Goal: Task Accomplishment & Management: Manage account settings

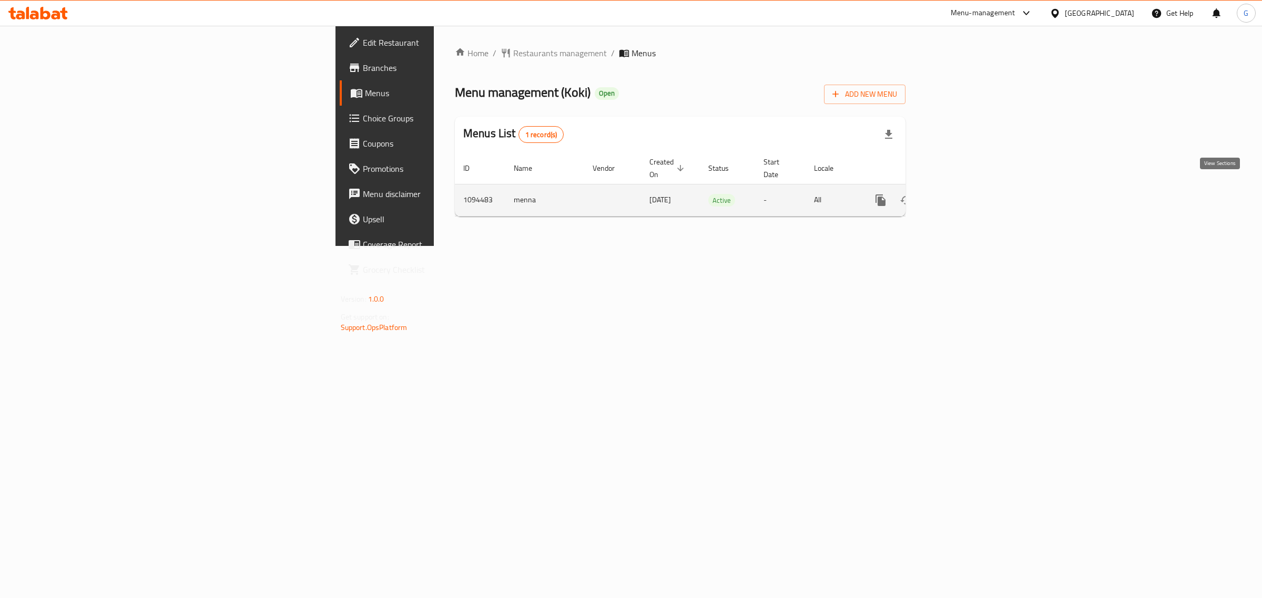
click at [963, 194] on icon "enhanced table" at bounding box center [956, 200] width 13 height 13
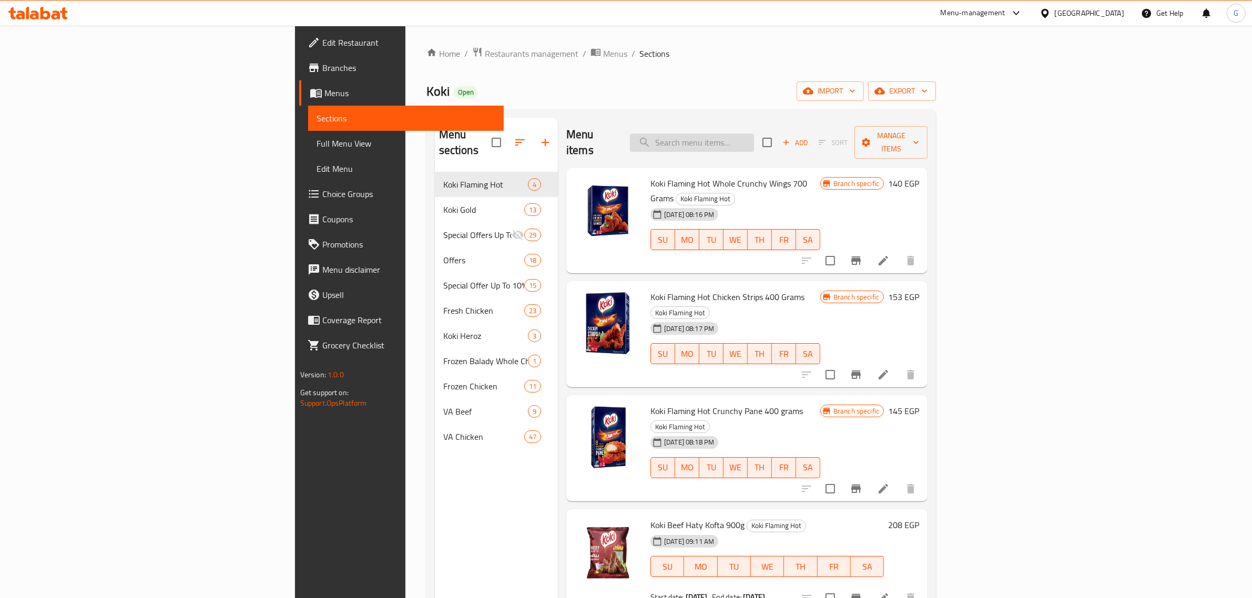
click at [754, 134] on input "search" at bounding box center [692, 143] width 124 height 18
paste input "Koki Beef Haty Kofta 900g"
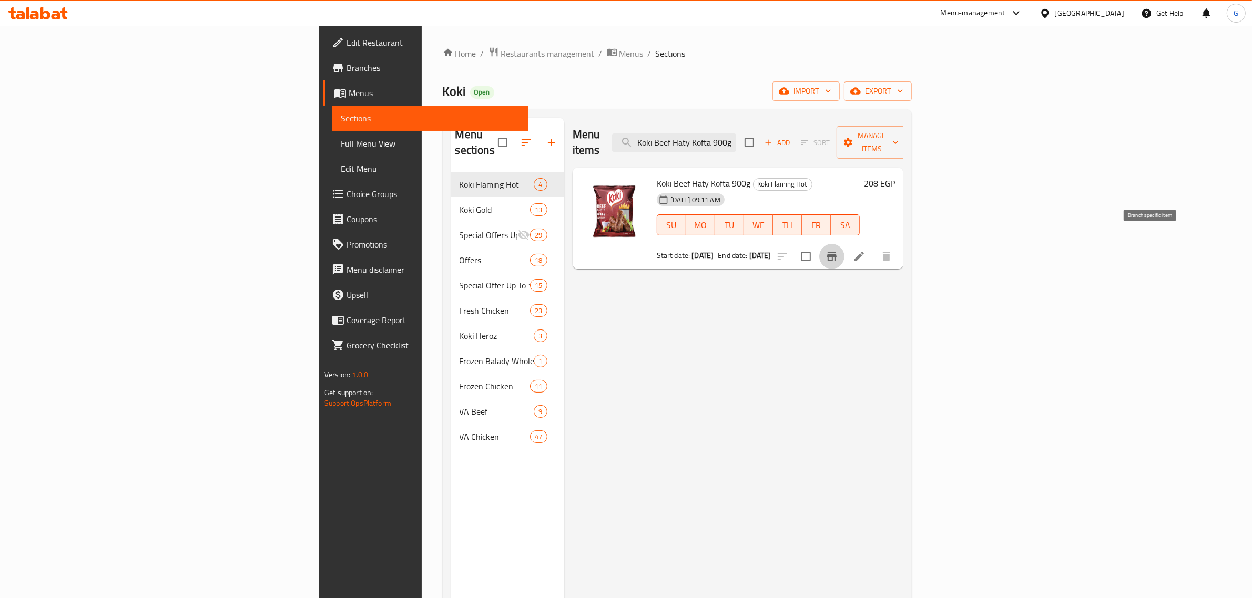
click at [837, 252] on icon "Branch-specific-item" at bounding box center [831, 256] width 9 height 8
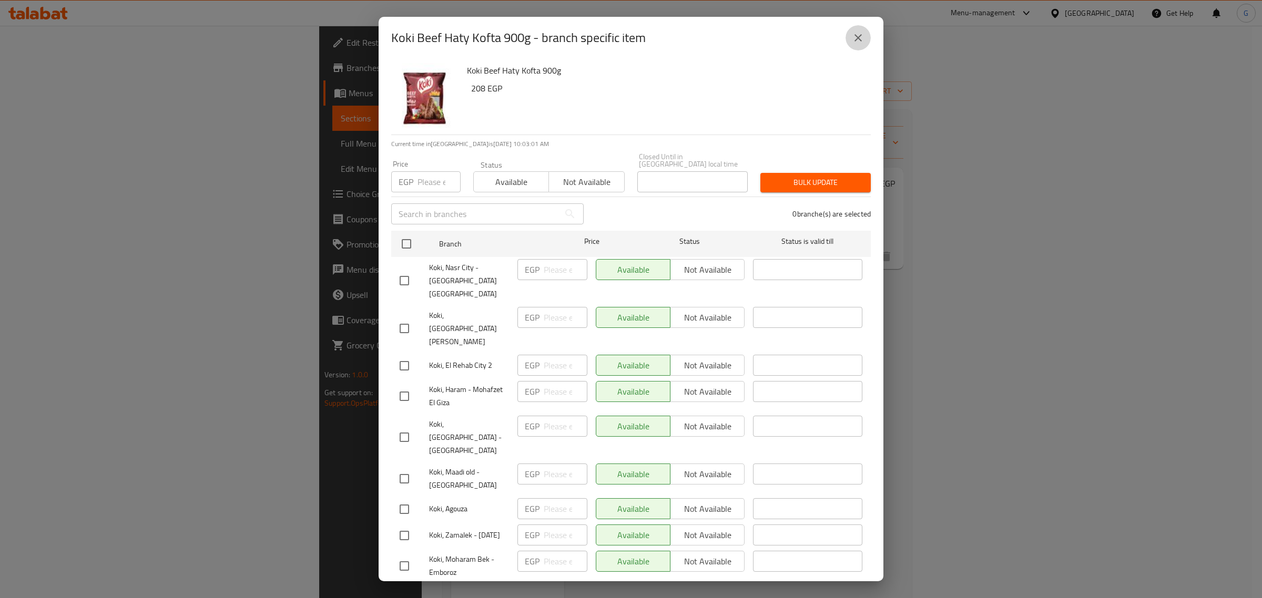
click at [858, 39] on icon "close" at bounding box center [858, 38] width 13 height 13
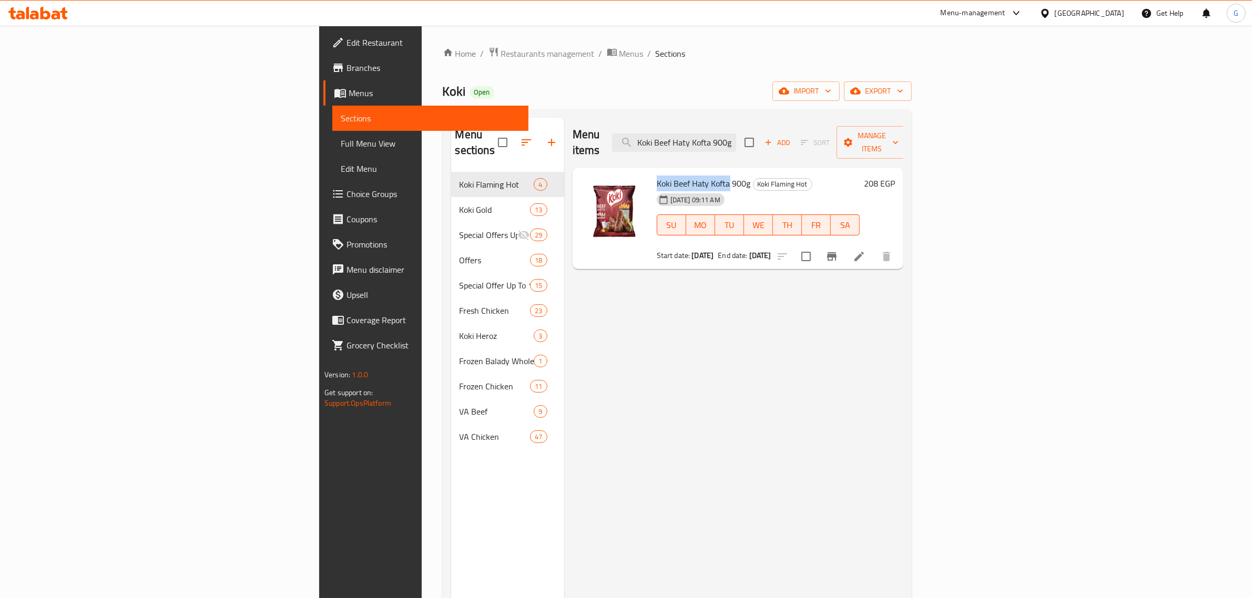
drag, startPoint x: 621, startPoint y: 164, endPoint x: 577, endPoint y: 166, distance: 44.2
click at [657, 176] on span "Koki Beef Haty Kofta 900g" at bounding box center [704, 184] width 94 height 16
copy span "Koki Beef Haty Kofta"
click at [736, 138] on input "Koki Beef Haty Kofta 900g" at bounding box center [674, 143] width 124 height 18
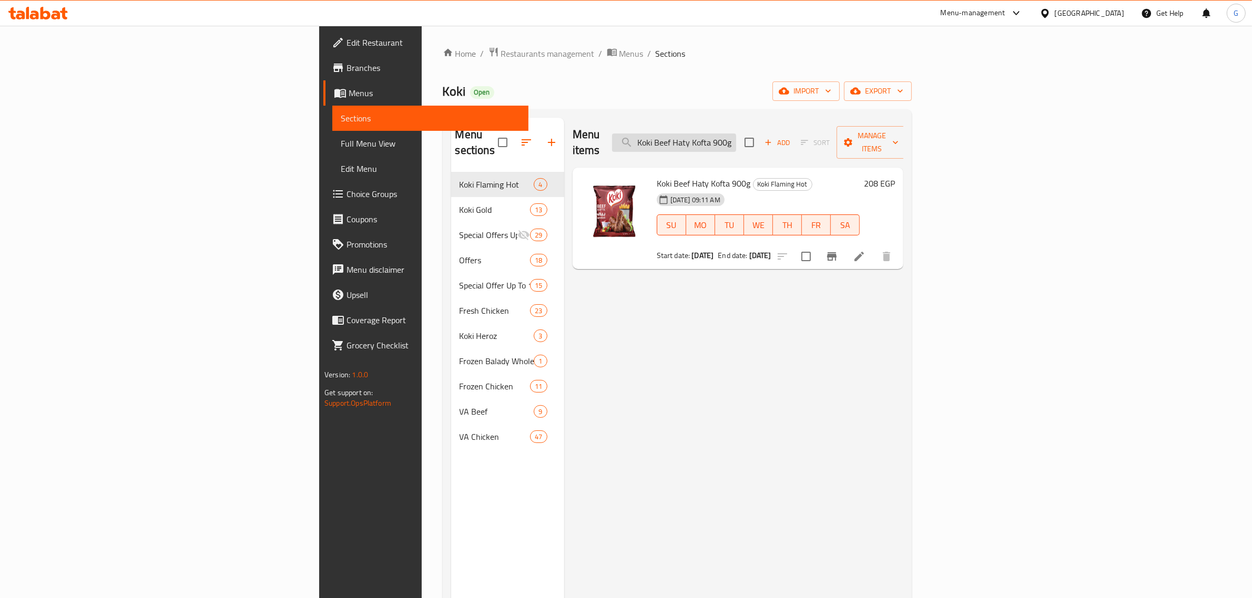
click at [736, 138] on input "Koki Beef Haty Kofta 900g" at bounding box center [674, 143] width 124 height 18
paste input "Chicken burger 8 pieces"
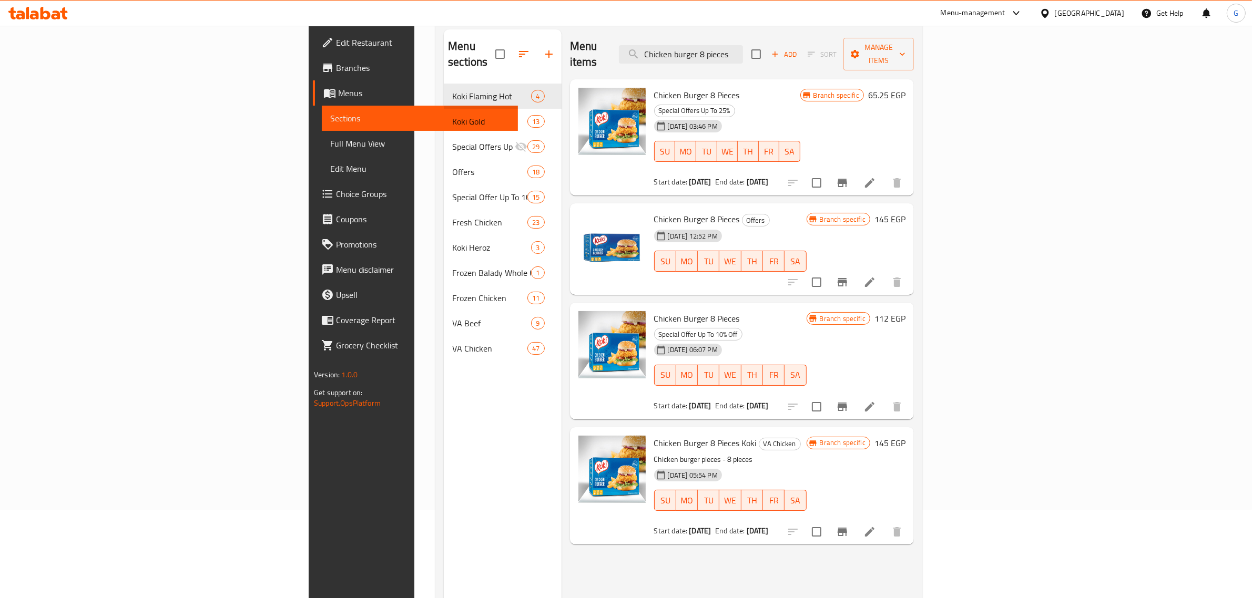
scroll to position [66, 0]
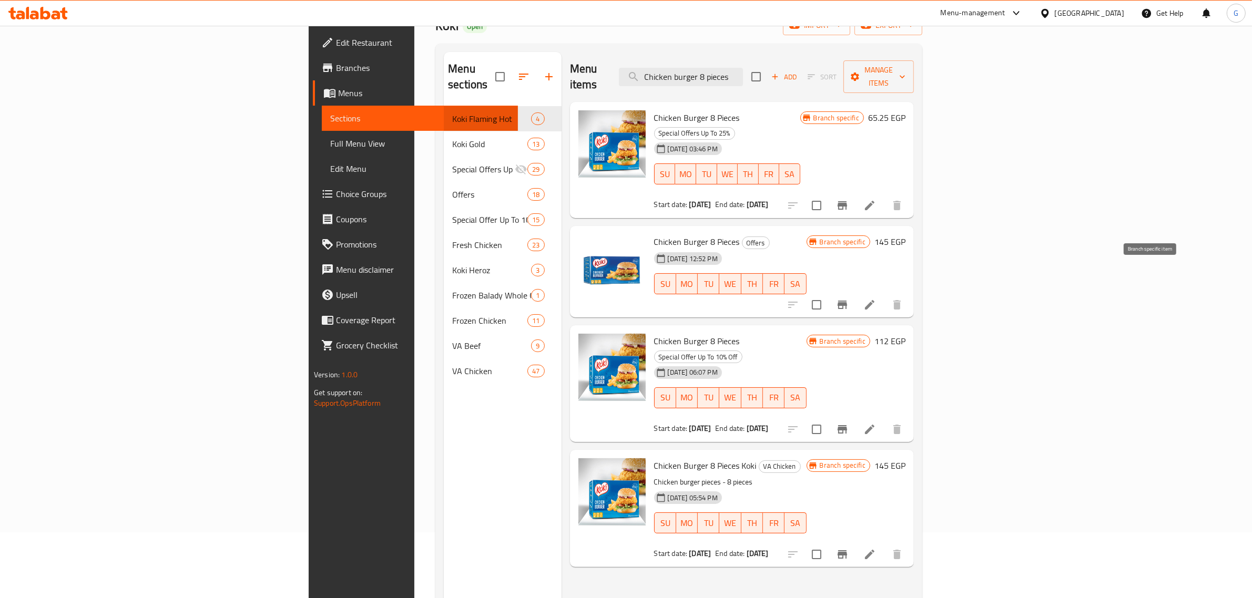
type input "Chicken burger 8 pieces"
click at [849, 299] on icon "Branch-specific-item" at bounding box center [842, 305] width 13 height 13
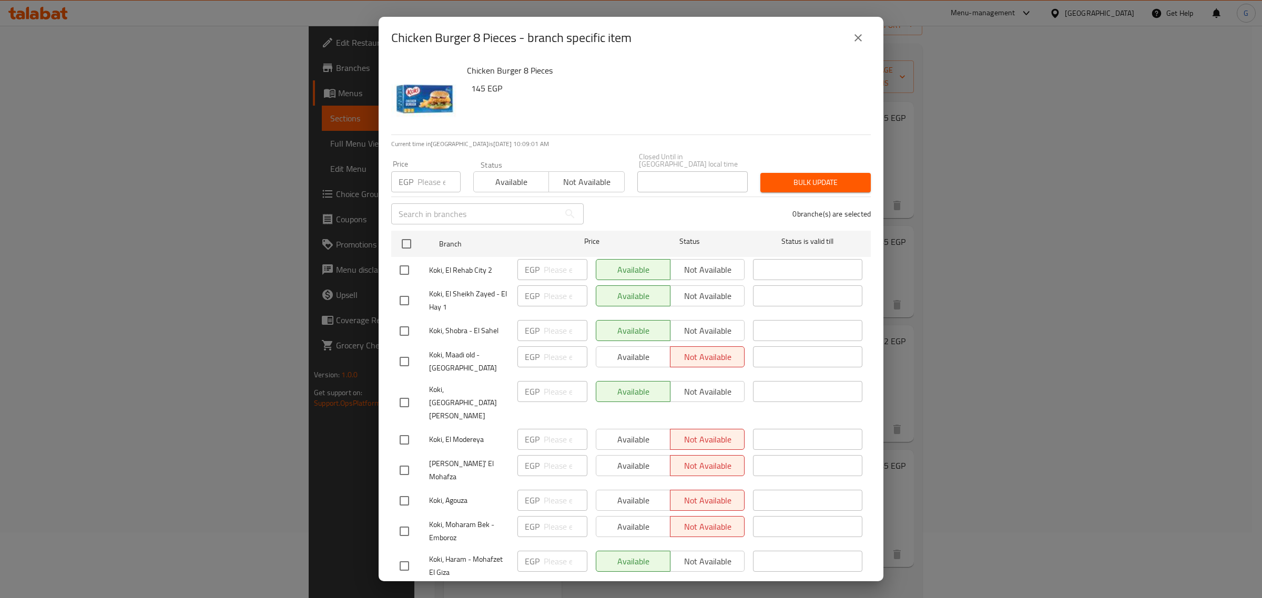
click at [857, 44] on icon "close" at bounding box center [858, 38] width 13 height 13
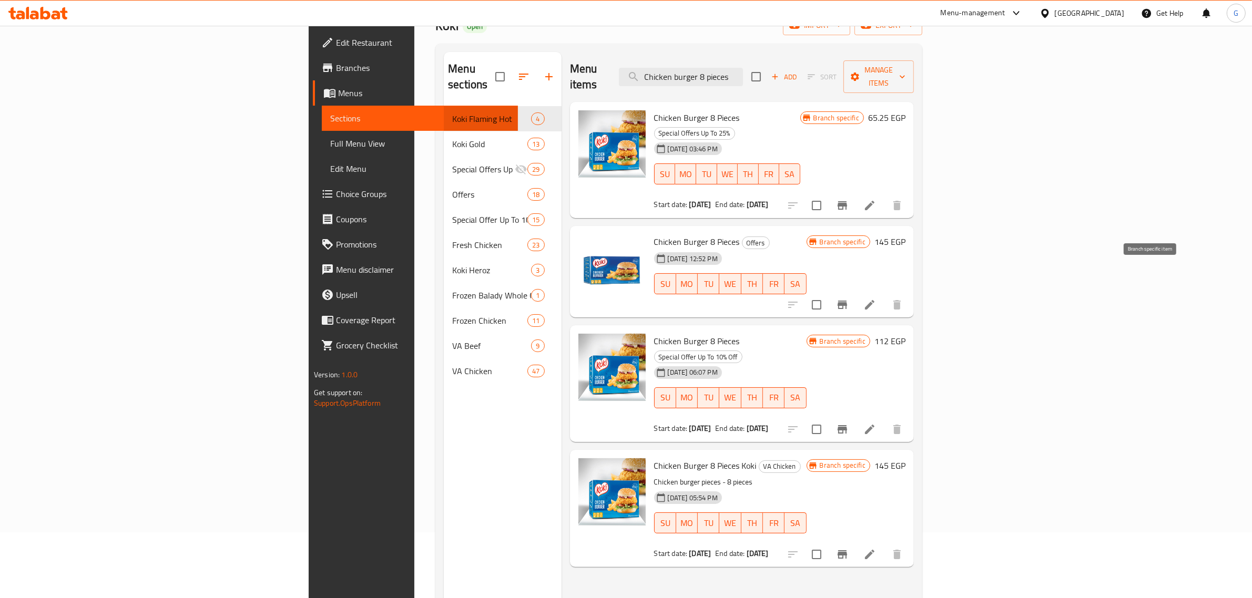
click at [849, 299] on icon "Branch-specific-item" at bounding box center [842, 305] width 13 height 13
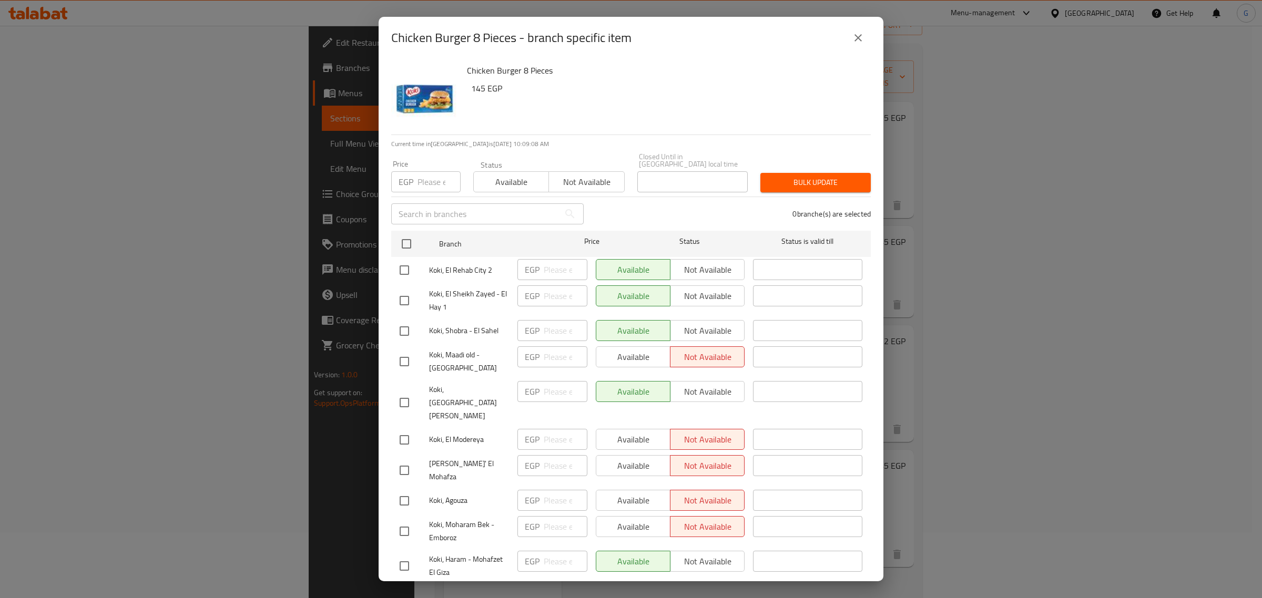
drag, startPoint x: 402, startPoint y: 232, endPoint x: 474, endPoint y: 202, distance: 77.3
click at [401, 233] on input "checkbox" at bounding box center [406, 244] width 22 height 22
checkbox input "true"
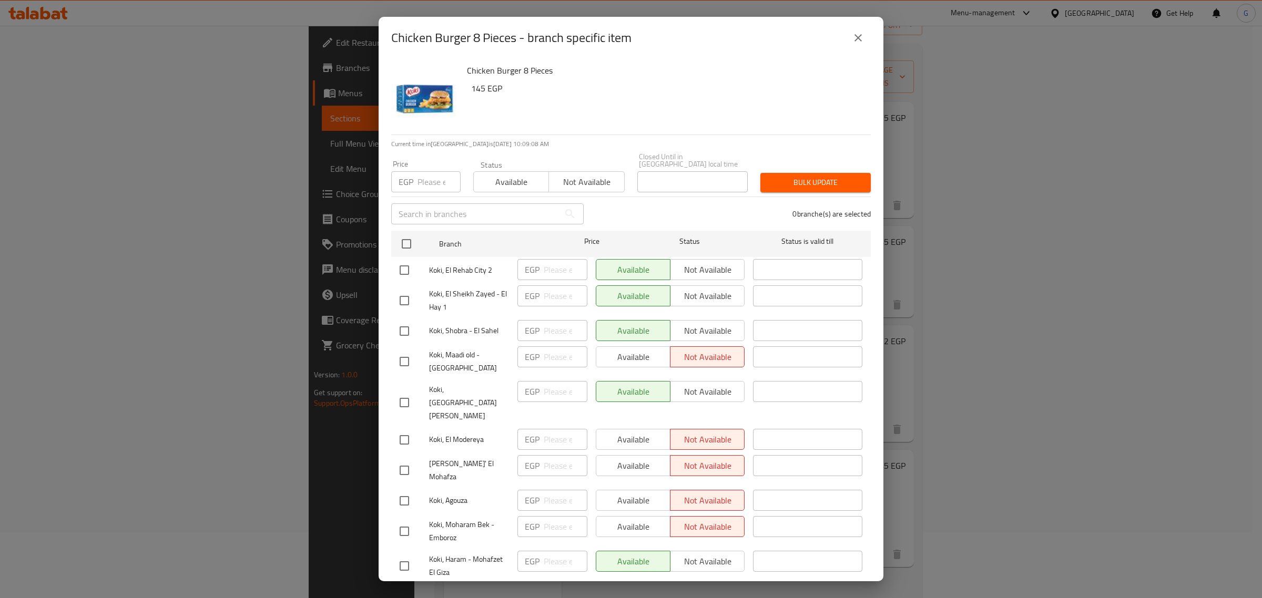
checkbox input "true"
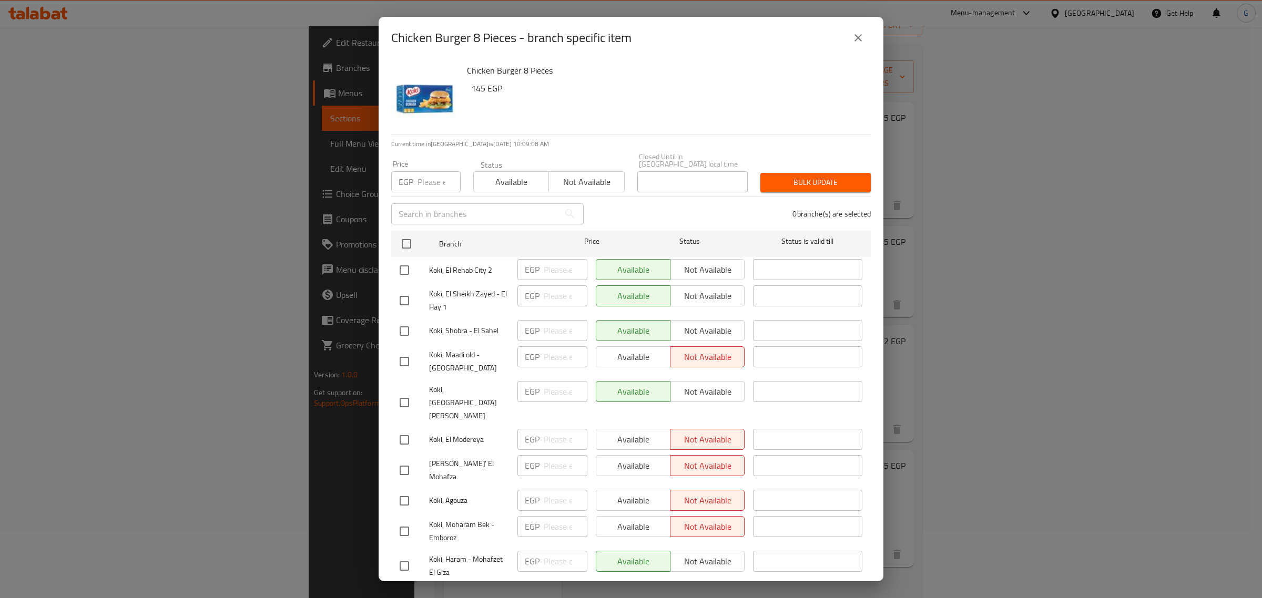
checkbox input "true"
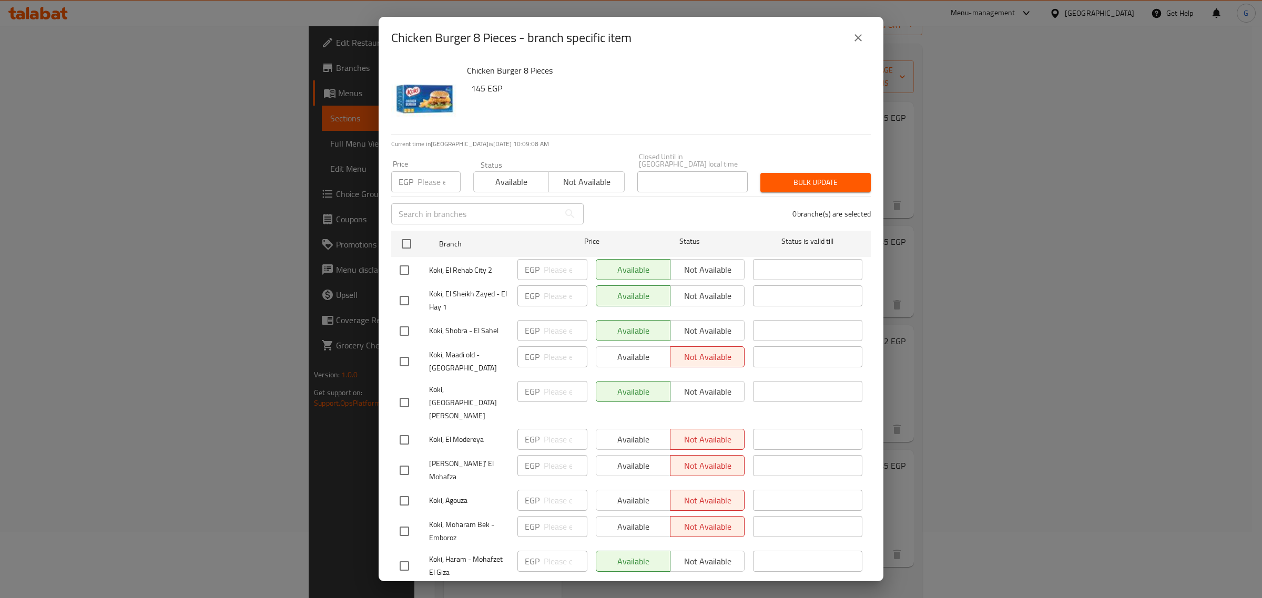
checkbox input "true"
click at [492, 176] on span "Available" at bounding box center [511, 182] width 67 height 15
click at [842, 150] on div "Price EGP Price Status Available Not available Closed Until in [GEOGRAPHIC_DATA…" at bounding box center [631, 173] width 492 height 52
click at [821, 176] on span "Bulk update" at bounding box center [816, 182] width 94 height 13
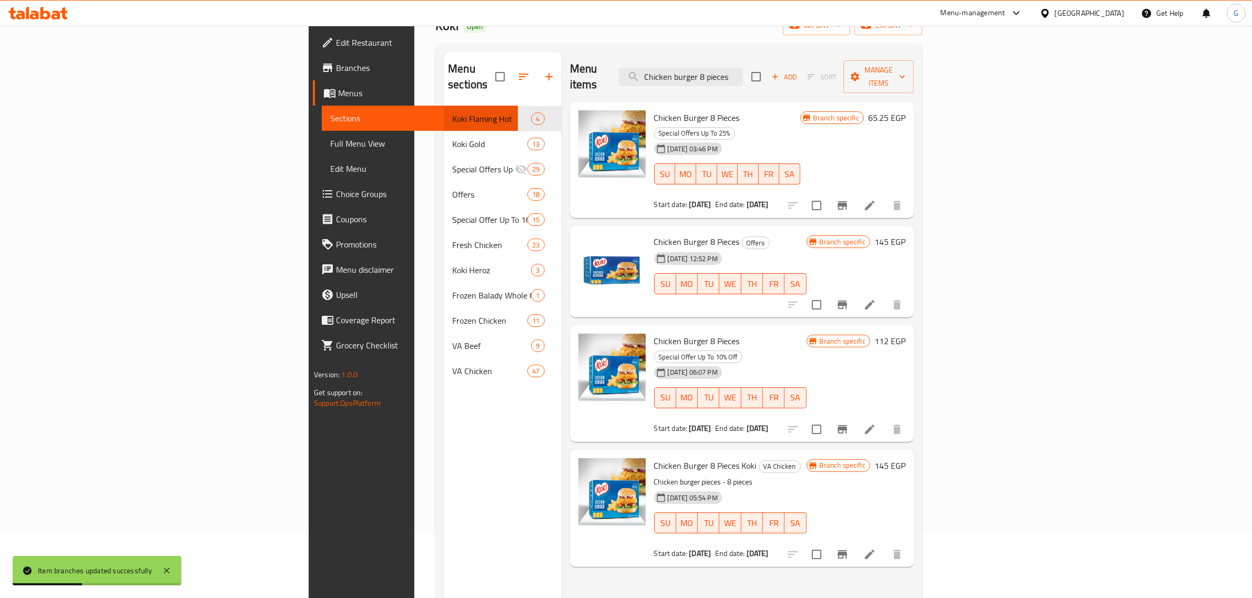
click at [814, 58] on div "Menu items Chicken burger 8 pieces Add Sort Manage items" at bounding box center [742, 77] width 344 height 50
click at [743, 77] on input "Chicken burger 8 pieces" at bounding box center [681, 77] width 124 height 18
paste input "runchy Nuggets 60 pieces and fri"
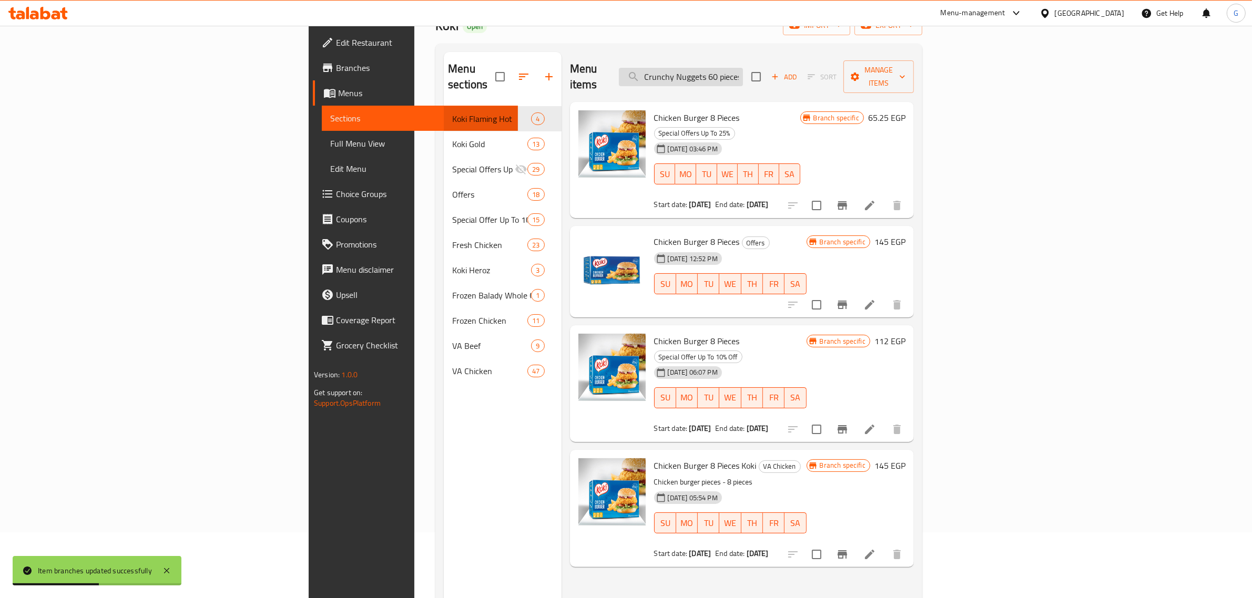
scroll to position [0, 34]
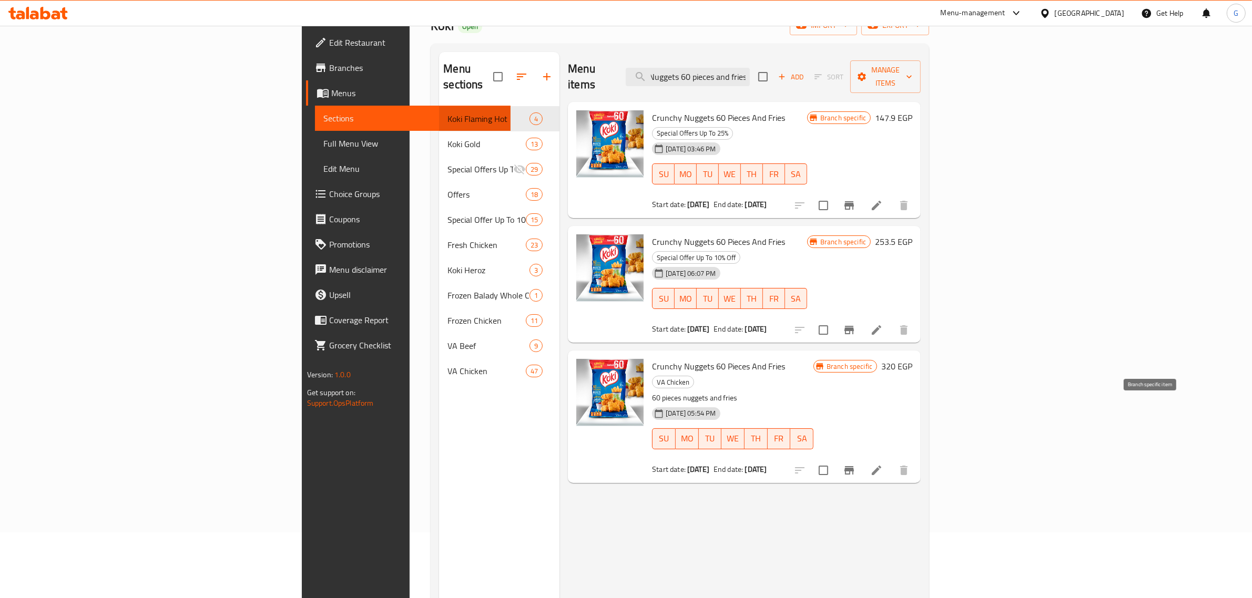
type input "Crunchy Nuggets 60 pieces and fries"
click at [855, 464] on icon "Branch-specific-item" at bounding box center [849, 470] width 13 height 13
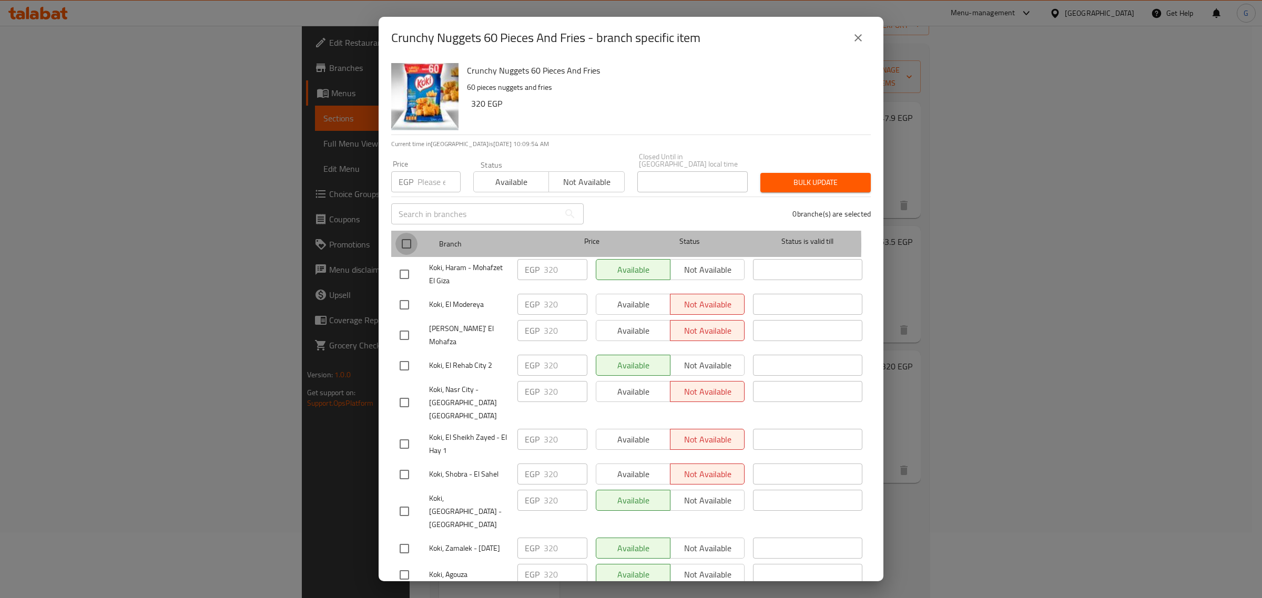
click at [410, 237] on input "checkbox" at bounding box center [406, 244] width 22 height 22
checkbox input "true"
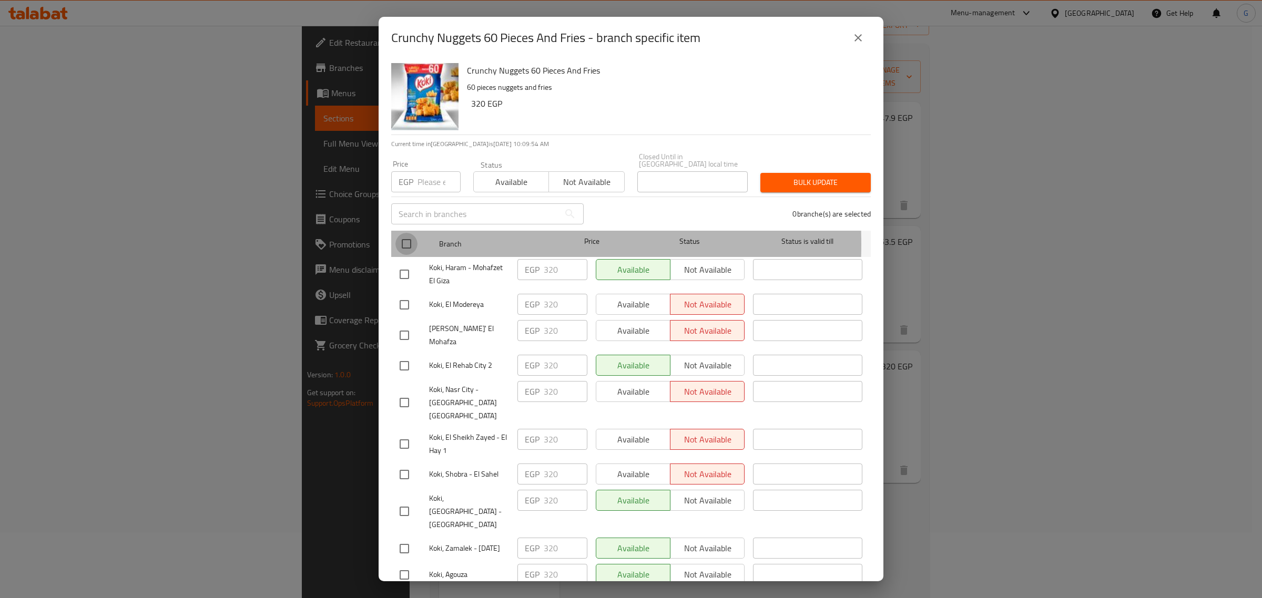
checkbox input "true"
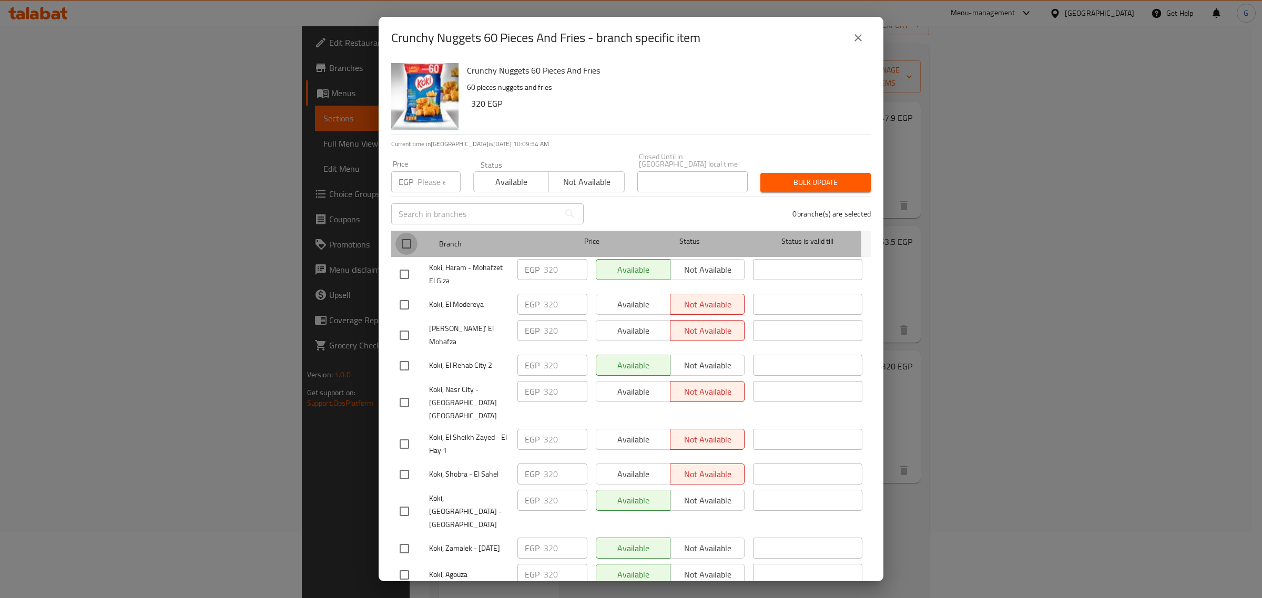
checkbox input "true"
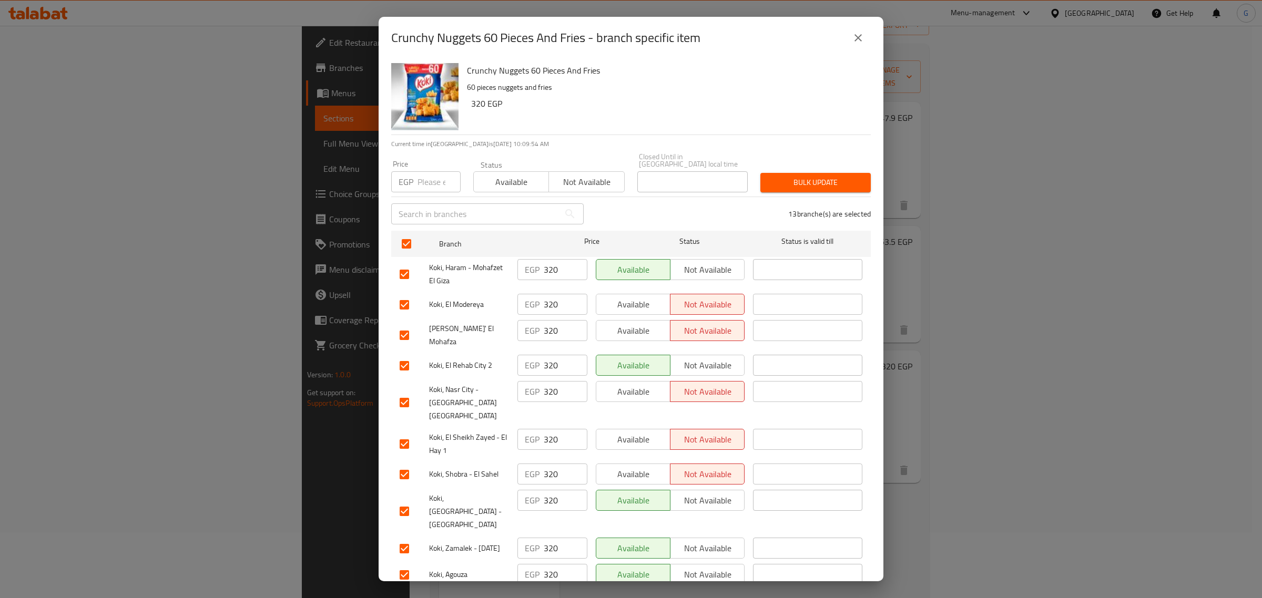
click at [529, 175] on span "Available" at bounding box center [511, 182] width 67 height 15
click at [800, 173] on button "Bulk update" at bounding box center [815, 182] width 110 height 19
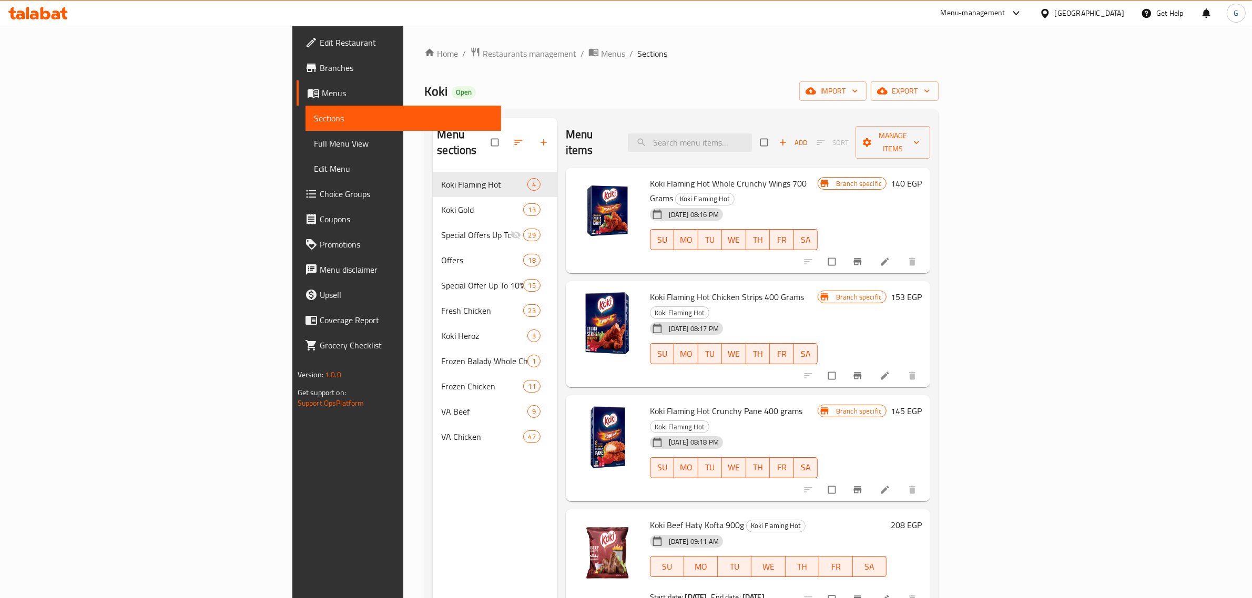
click at [320, 69] on span "Branches" at bounding box center [407, 68] width 174 height 13
